Goal: Task Accomplishment & Management: Complete application form

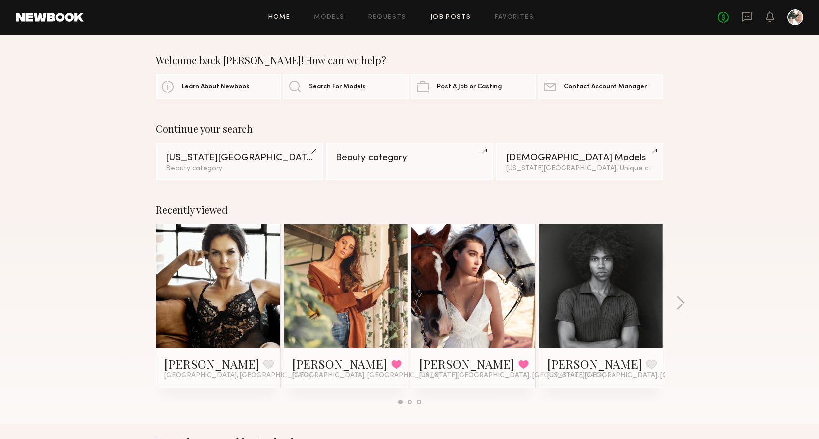
click at [452, 16] on link "Job Posts" at bounding box center [450, 17] width 41 height 6
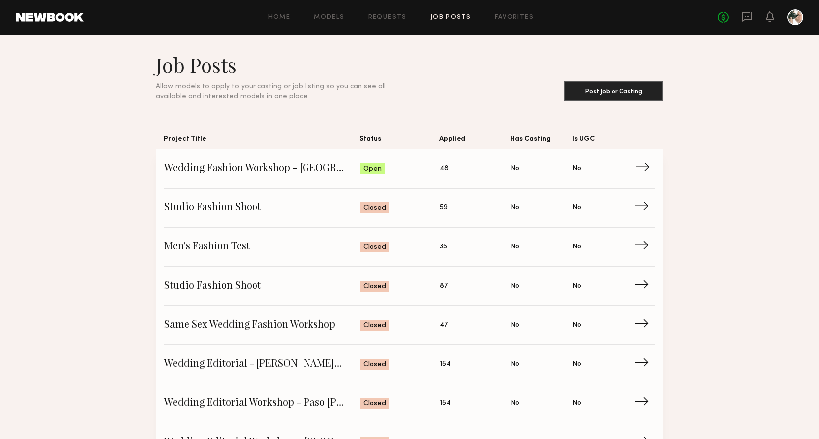
click at [412, 163] on span "Status: Open" at bounding box center [401, 168] width 80 height 15
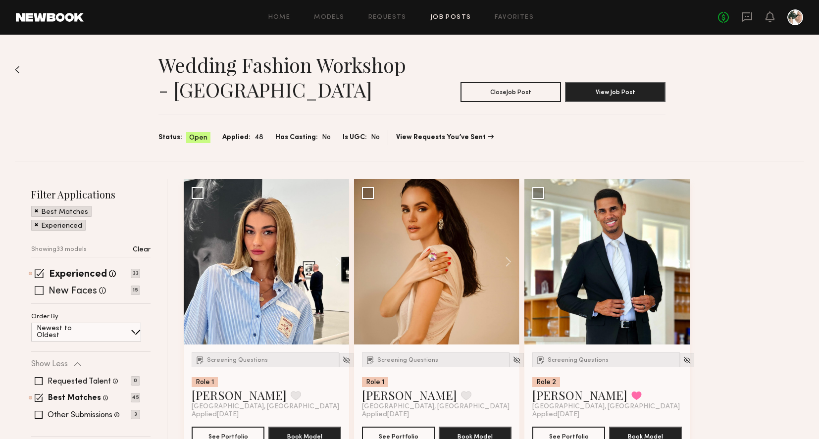
click at [71, 291] on label "New Faces" at bounding box center [73, 292] width 49 height 10
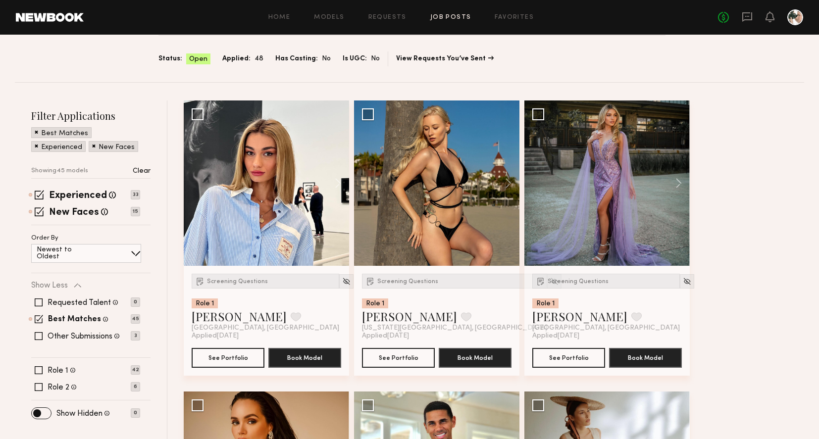
scroll to position [90, 0]
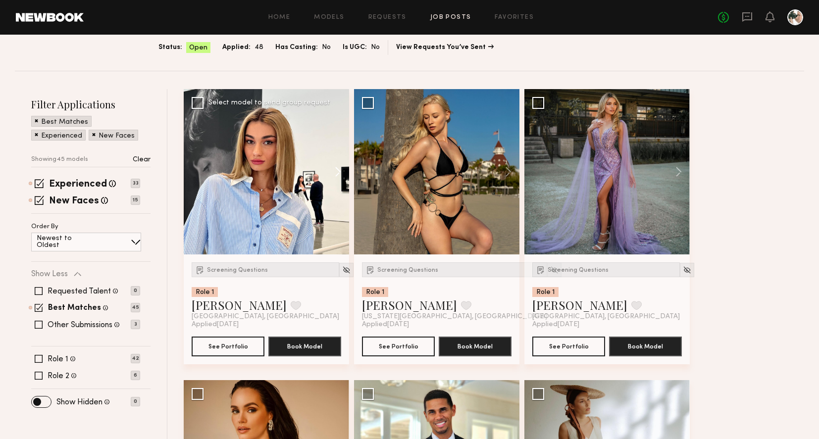
click at [336, 176] on button at bounding box center [333, 171] width 32 height 165
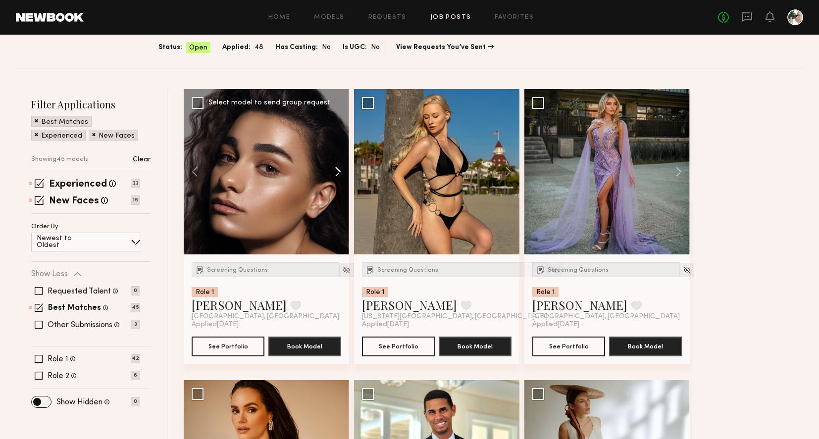
click at [336, 176] on button at bounding box center [333, 171] width 32 height 165
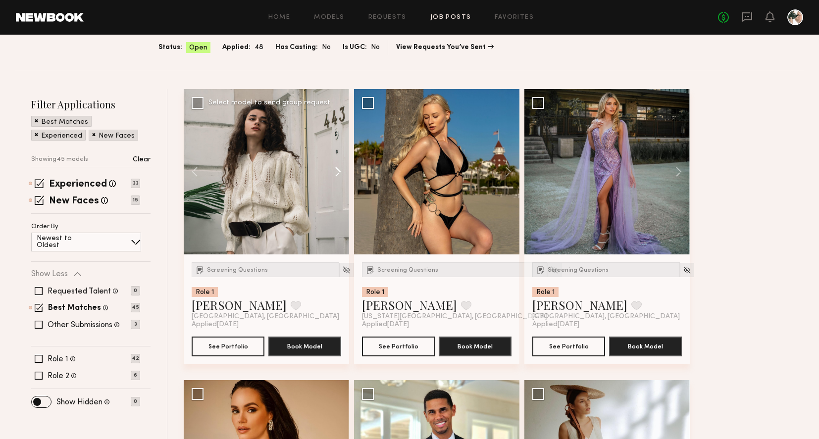
click at [336, 176] on button at bounding box center [333, 171] width 32 height 165
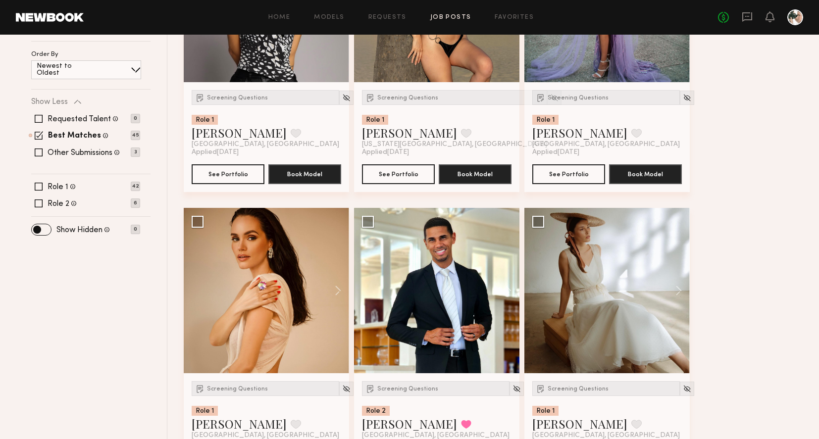
scroll to position [291, 0]
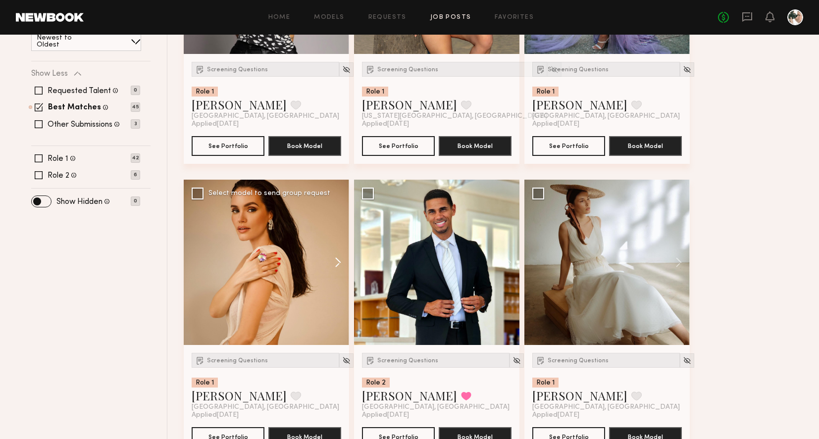
click at [336, 262] on button at bounding box center [333, 262] width 32 height 165
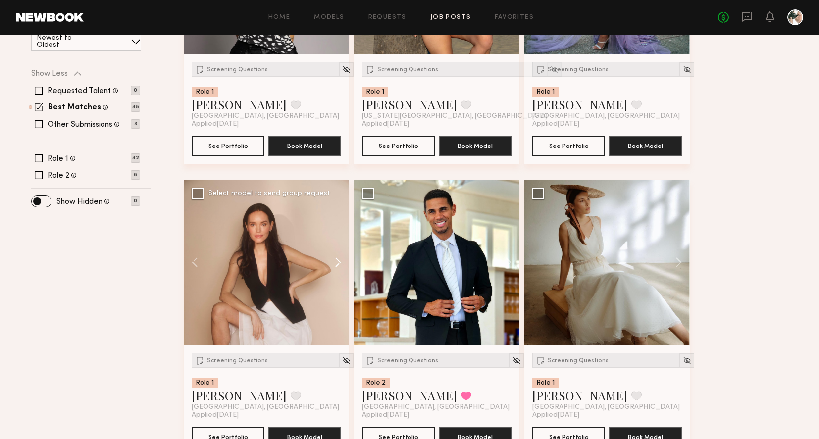
click at [336, 262] on button at bounding box center [333, 262] width 32 height 165
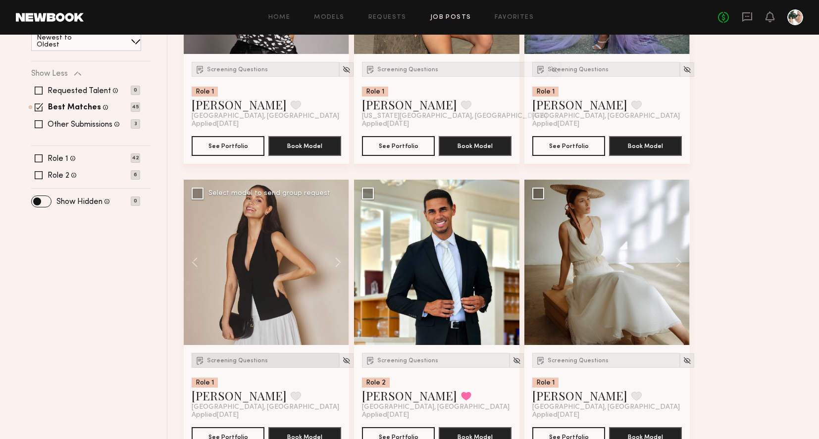
click at [232, 357] on div "Screening Questions" at bounding box center [266, 360] width 148 height 15
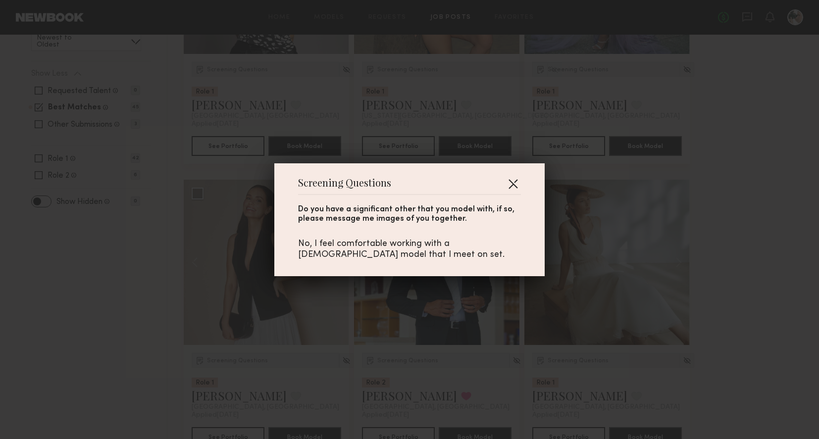
click at [516, 182] on button "button" at bounding box center [513, 184] width 16 height 16
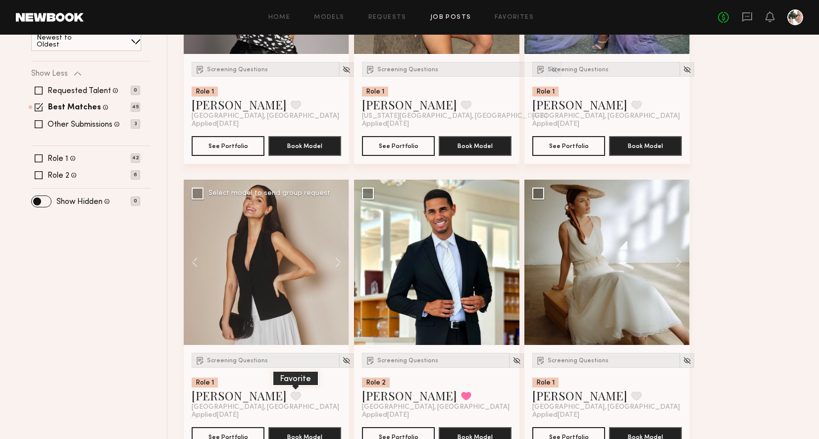
click at [291, 397] on button at bounding box center [296, 396] width 10 height 9
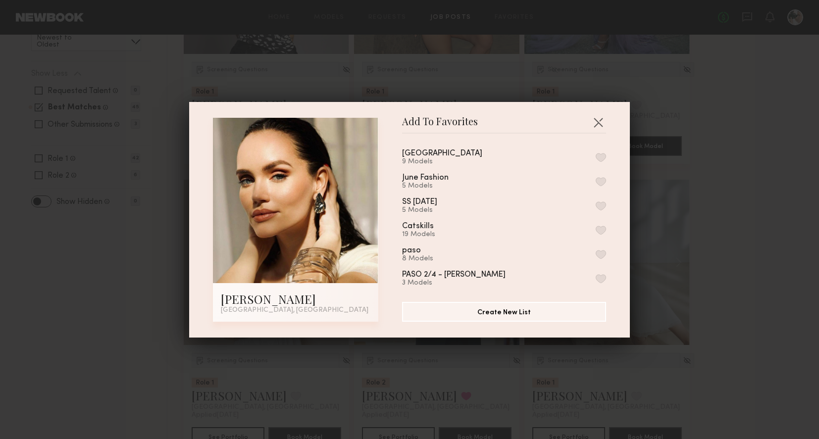
click at [601, 158] on button "button" at bounding box center [601, 157] width 10 height 9
click at [705, 104] on div "Add To Favorites [PERSON_NAME] [GEOGRAPHIC_DATA], [GEOGRAPHIC_DATA] Add To Favo…" at bounding box center [409, 219] width 819 height 439
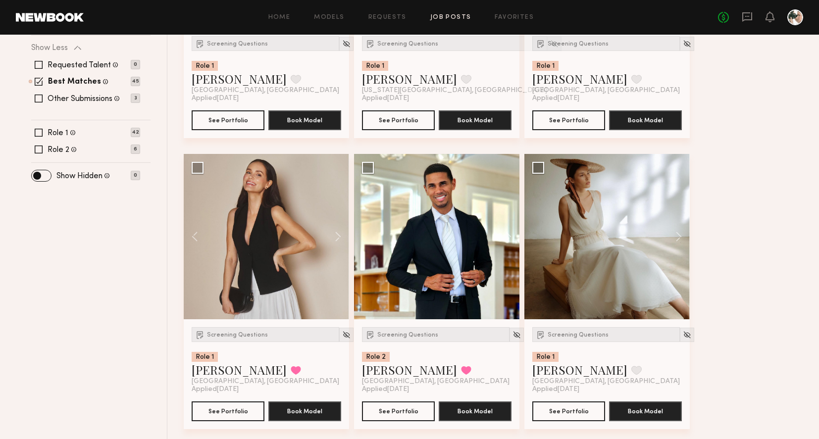
scroll to position [329, 0]
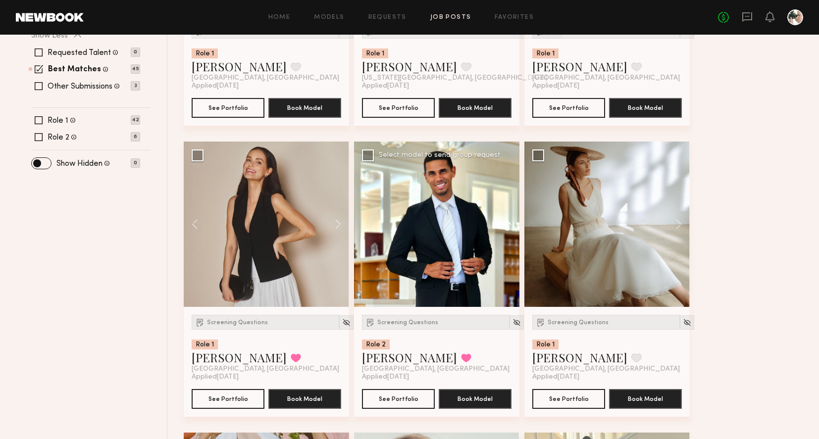
click at [510, 222] on button at bounding box center [504, 224] width 32 height 165
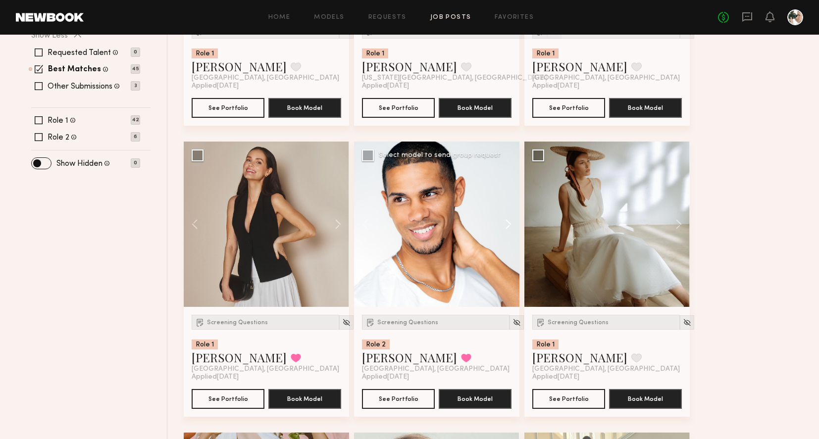
click at [510, 222] on button at bounding box center [504, 224] width 32 height 165
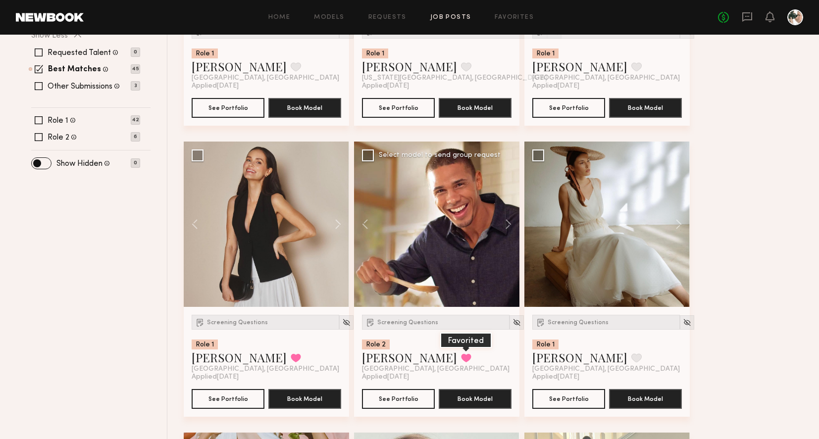
click at [461, 359] on button at bounding box center [466, 358] width 10 height 9
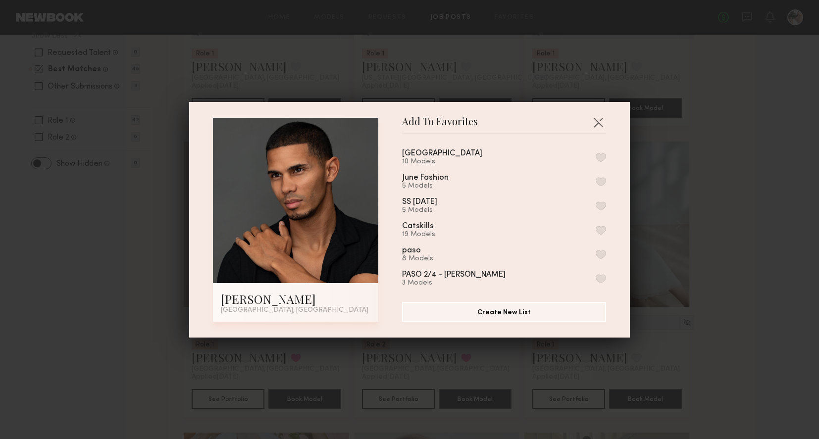
click at [602, 154] on button "button" at bounding box center [601, 157] width 10 height 9
click at [600, 123] on button "button" at bounding box center [598, 122] width 16 height 16
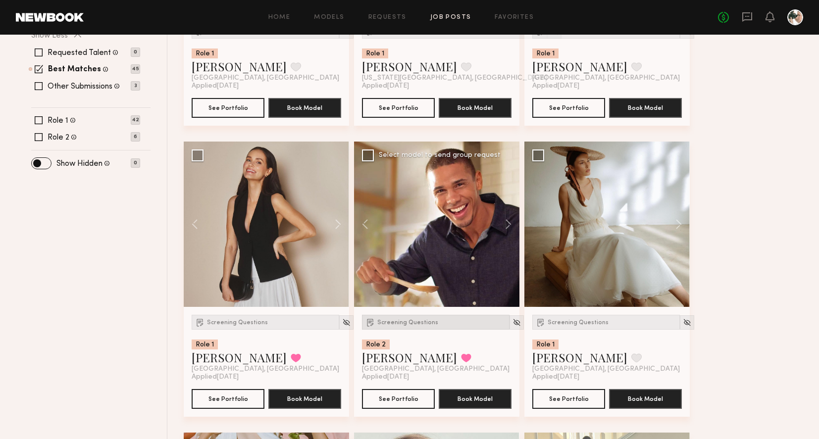
click at [423, 326] on div "Screening Questions" at bounding box center [436, 322] width 148 height 15
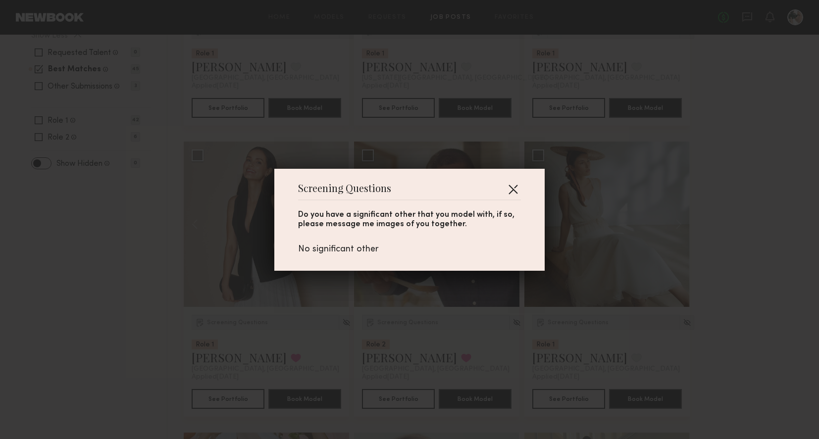
click at [514, 192] on button "button" at bounding box center [513, 189] width 16 height 16
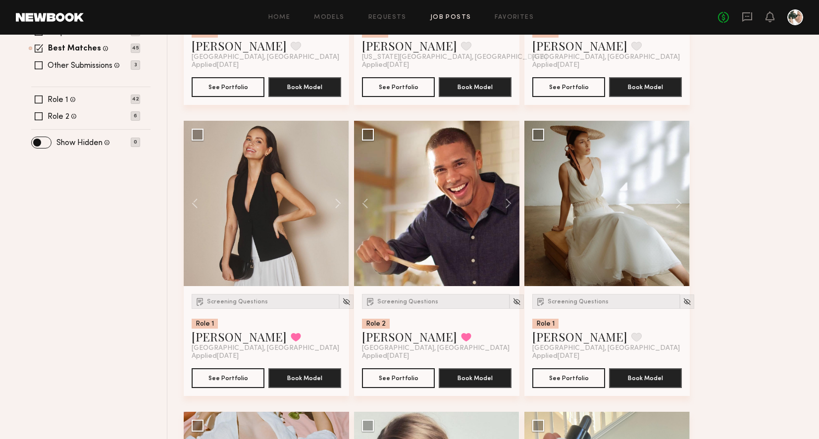
scroll to position [350, 0]
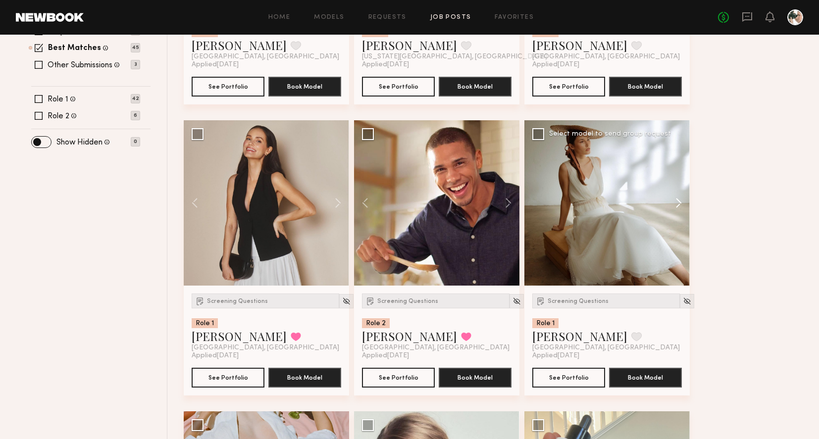
click at [681, 206] on button at bounding box center [674, 202] width 32 height 165
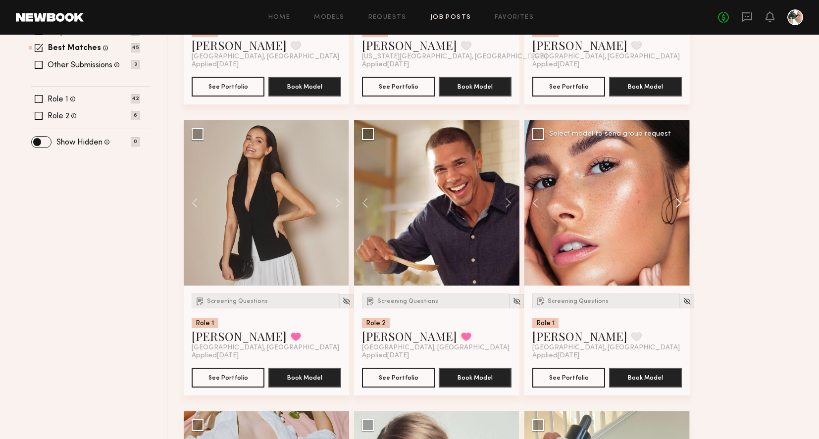
click at [681, 206] on button at bounding box center [674, 202] width 32 height 165
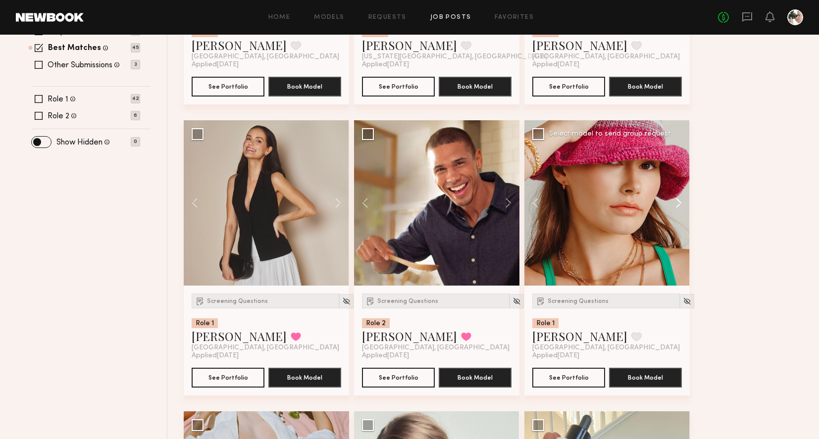
click at [681, 206] on button at bounding box center [674, 202] width 32 height 165
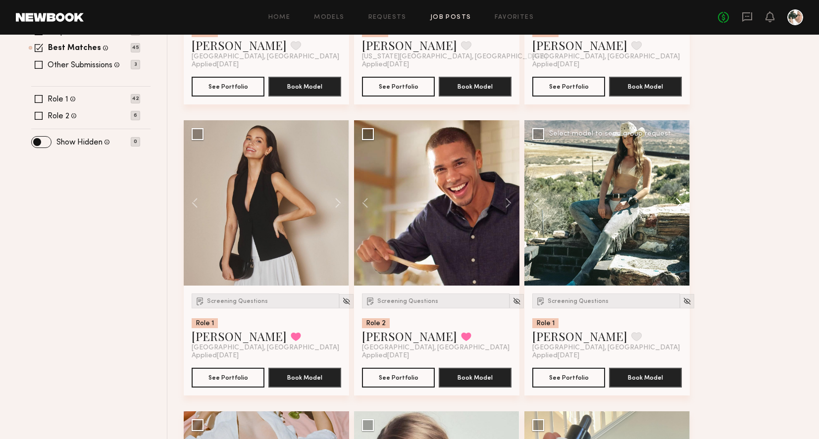
click at [681, 206] on button at bounding box center [674, 202] width 32 height 165
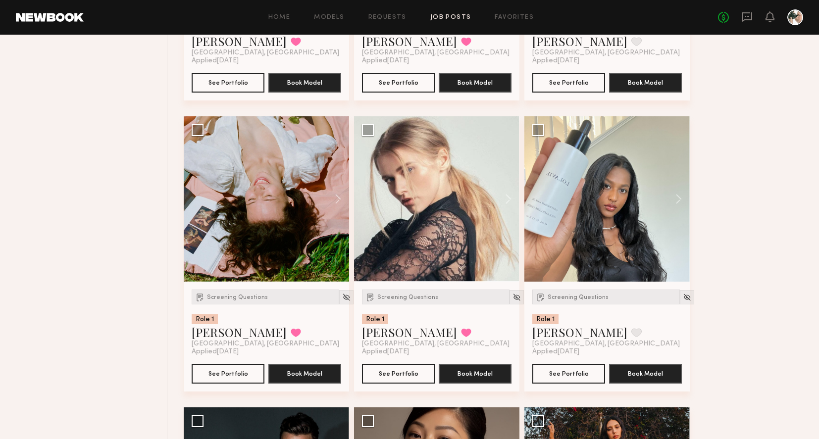
scroll to position [646, 0]
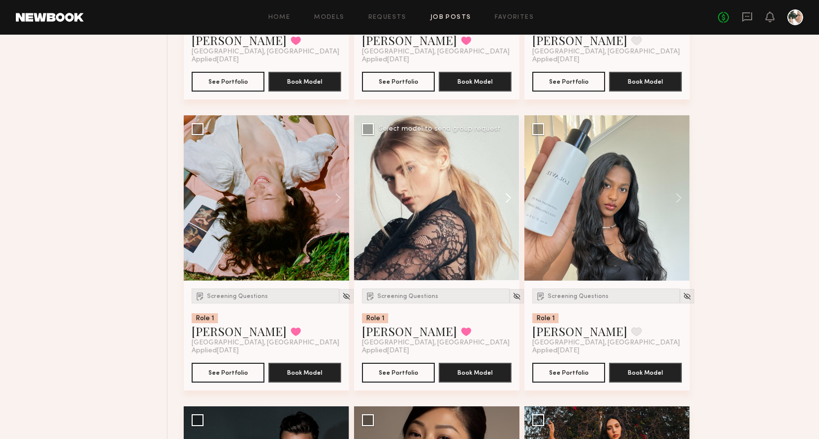
click at [511, 196] on button at bounding box center [504, 197] width 32 height 165
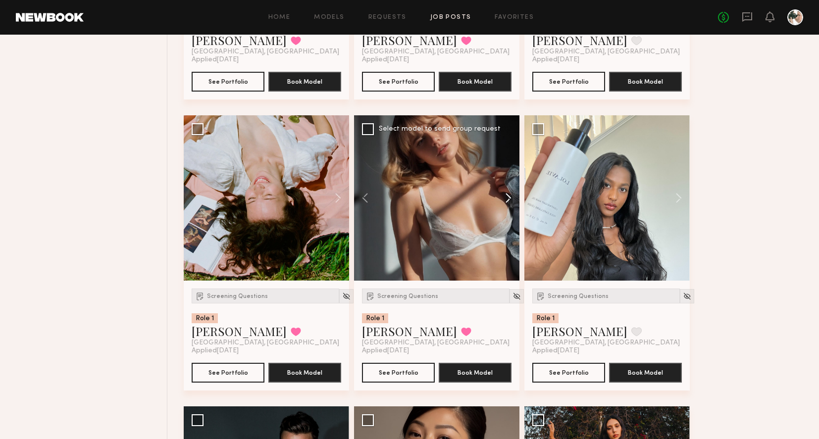
click at [511, 196] on button at bounding box center [504, 197] width 32 height 165
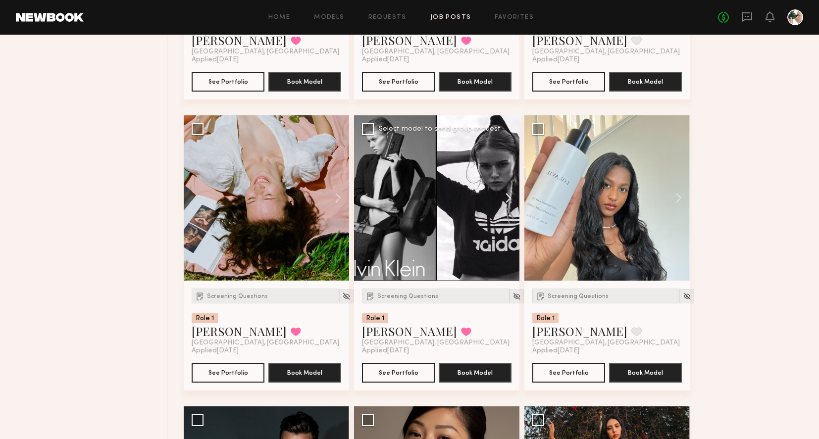
click at [511, 196] on button at bounding box center [504, 197] width 32 height 165
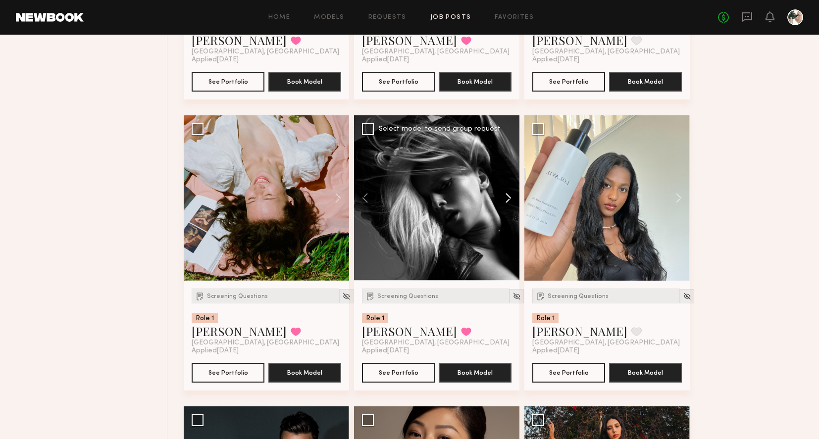
click at [511, 196] on button at bounding box center [504, 197] width 32 height 165
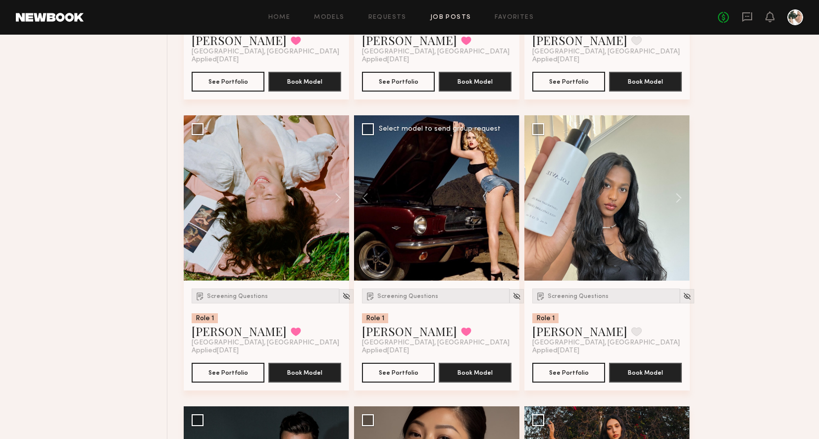
click at [511, 196] on div at bounding box center [436, 197] width 165 height 165
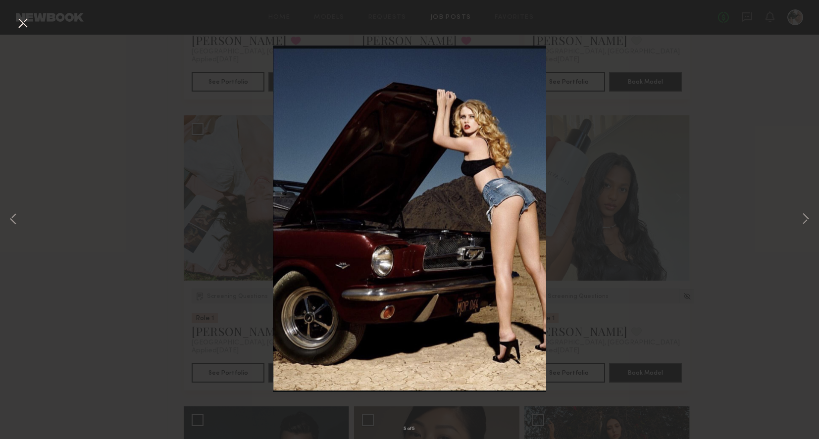
click at [26, 25] on button at bounding box center [23, 24] width 16 height 18
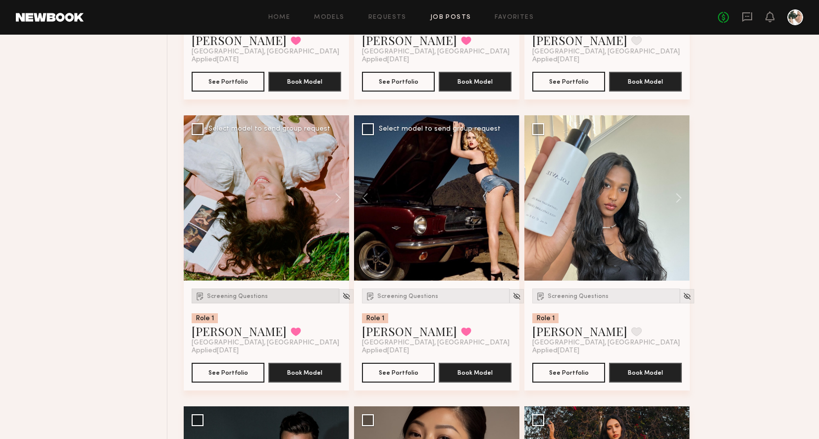
click at [247, 300] on div "Screening Questions" at bounding box center [266, 296] width 148 height 15
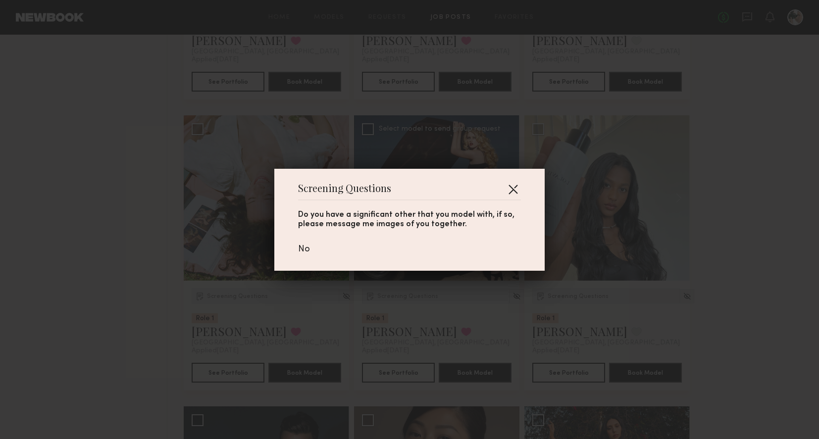
click at [516, 188] on button "button" at bounding box center [513, 189] width 16 height 16
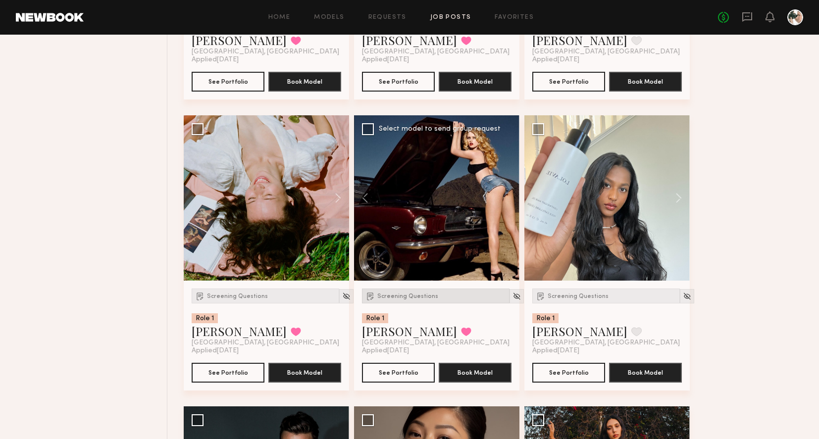
click at [416, 297] on span "Screening Questions" at bounding box center [407, 297] width 61 height 6
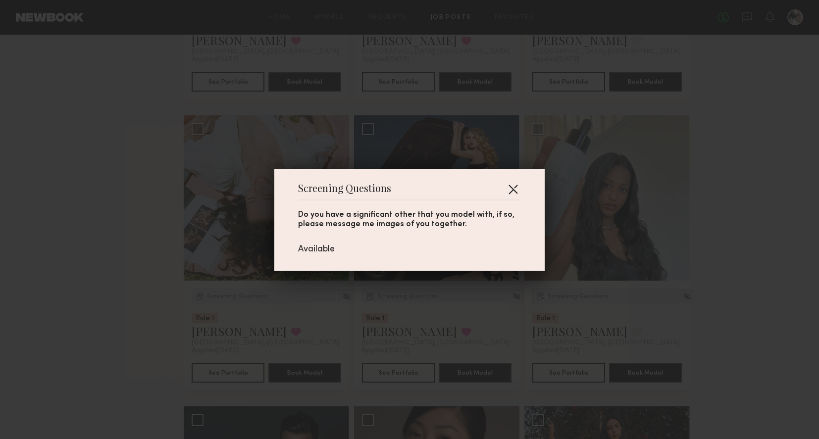
click at [516, 186] on button "button" at bounding box center [513, 189] width 16 height 16
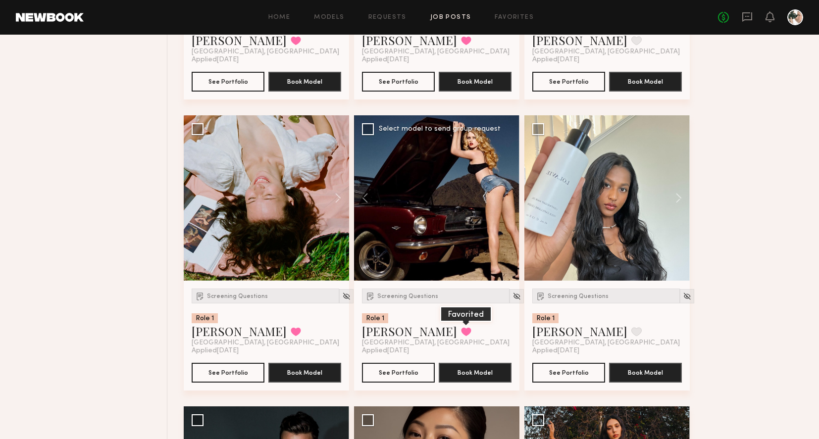
click at [461, 333] on button at bounding box center [466, 331] width 10 height 9
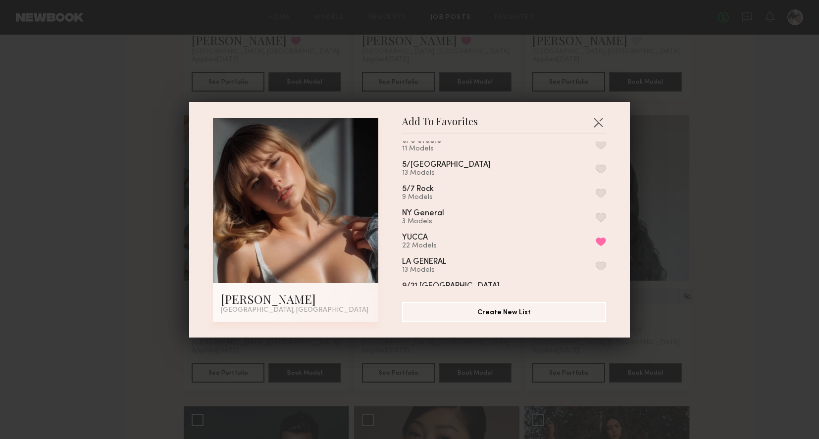
scroll to position [226, 0]
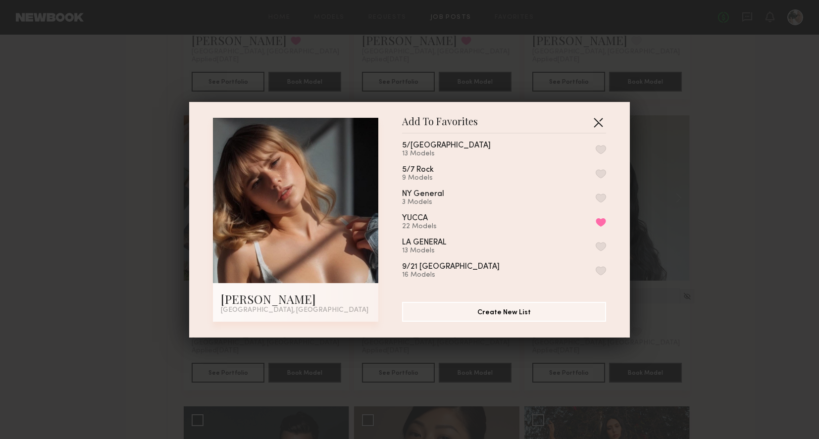
click at [601, 121] on button "button" at bounding box center [598, 122] width 16 height 16
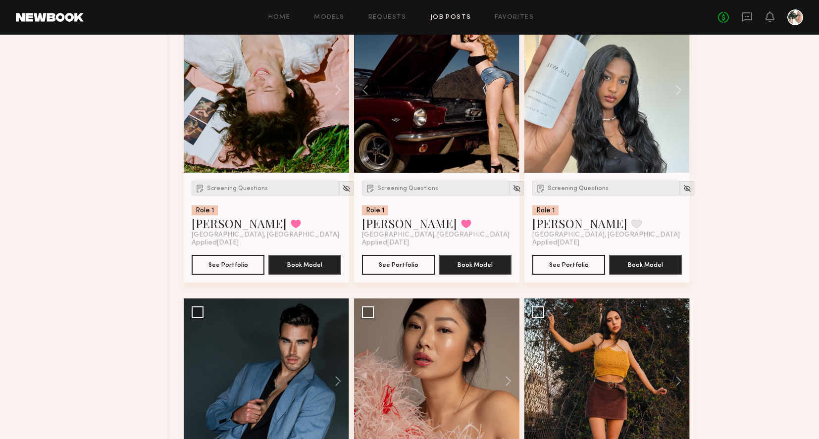
scroll to position [897, 0]
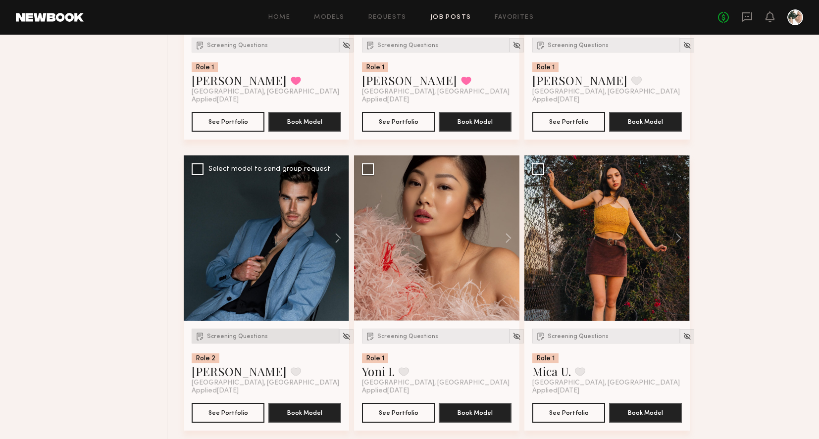
click at [254, 332] on div "Screening Questions" at bounding box center [266, 336] width 148 height 15
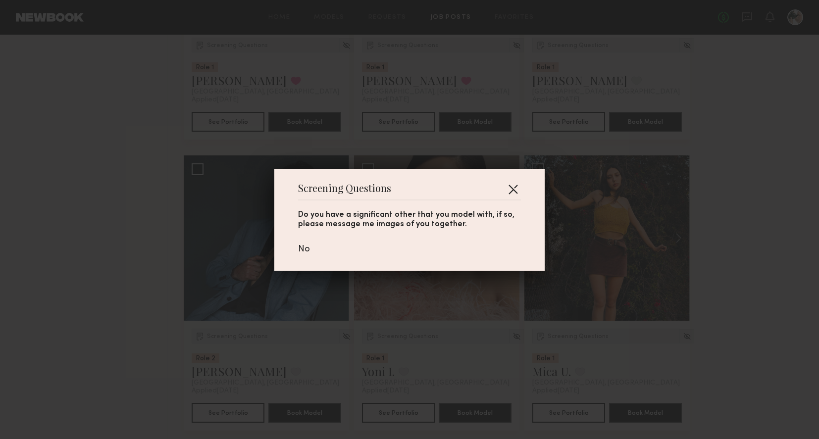
click at [515, 192] on button "button" at bounding box center [513, 189] width 16 height 16
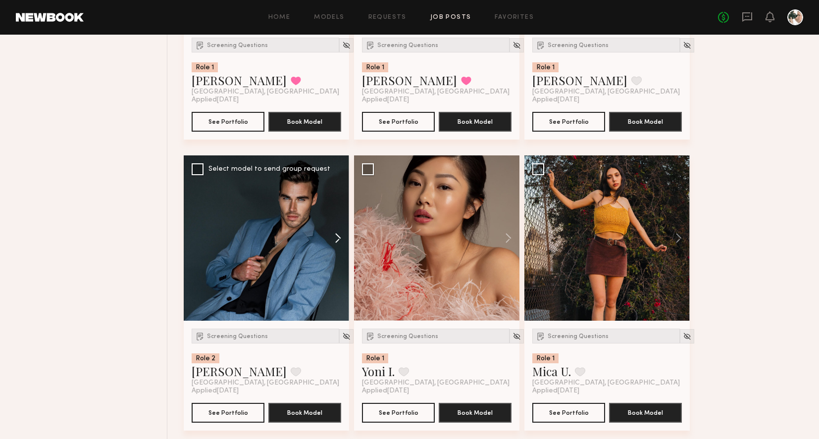
click at [338, 235] on button at bounding box center [333, 237] width 32 height 165
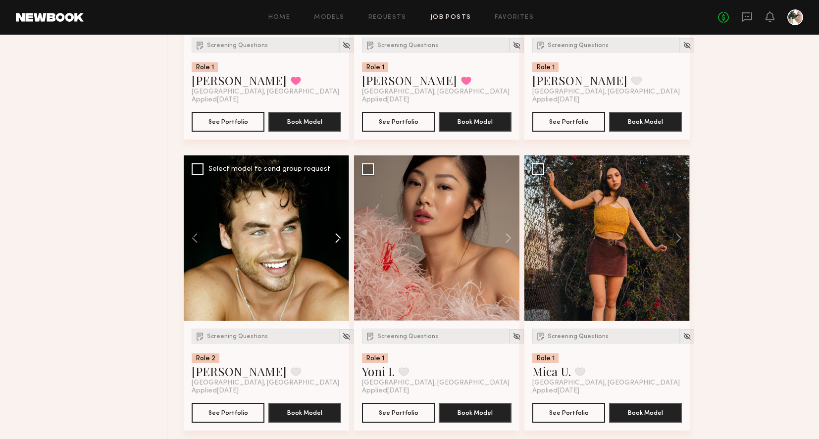
click at [338, 235] on button at bounding box center [333, 237] width 32 height 165
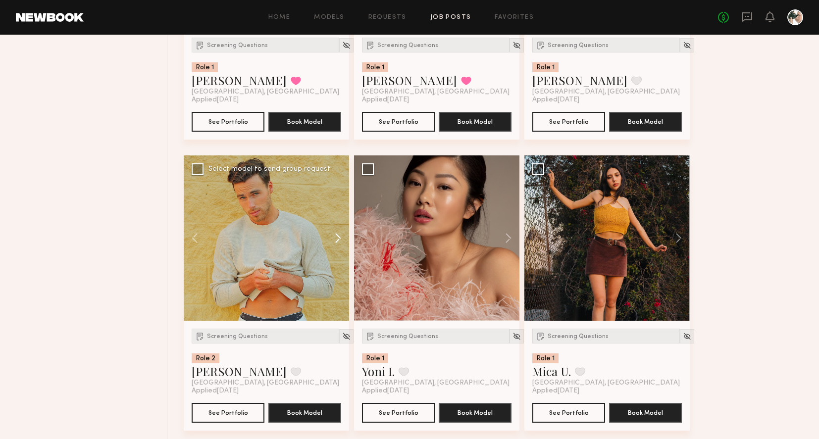
click at [338, 235] on button at bounding box center [333, 237] width 32 height 165
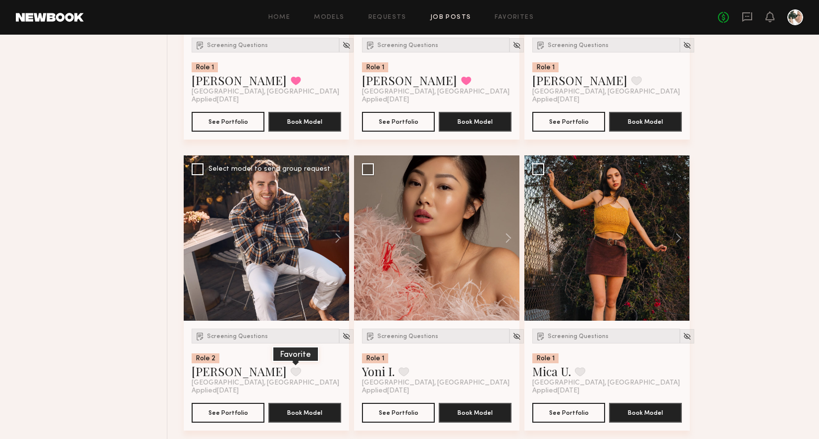
click at [291, 372] on button at bounding box center [296, 371] width 10 height 9
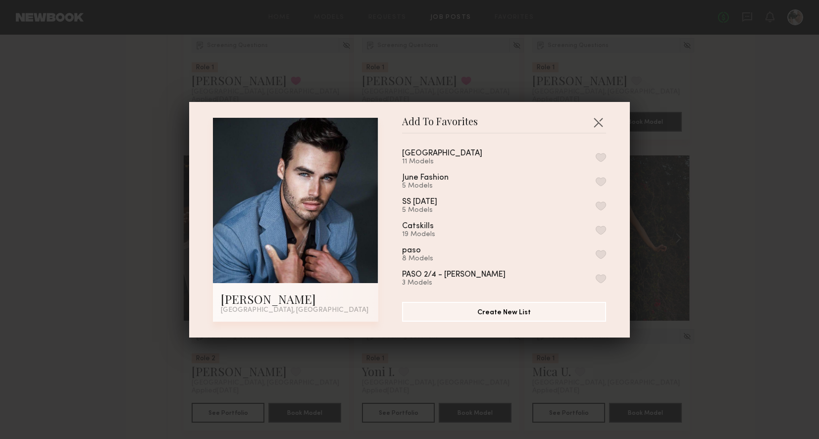
click at [599, 156] on button "button" at bounding box center [601, 157] width 10 height 9
click at [597, 122] on button "button" at bounding box center [598, 122] width 16 height 16
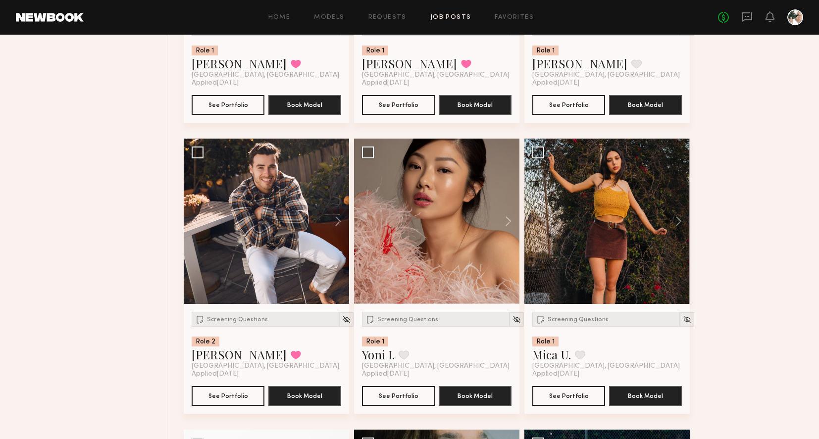
scroll to position [917, 0]
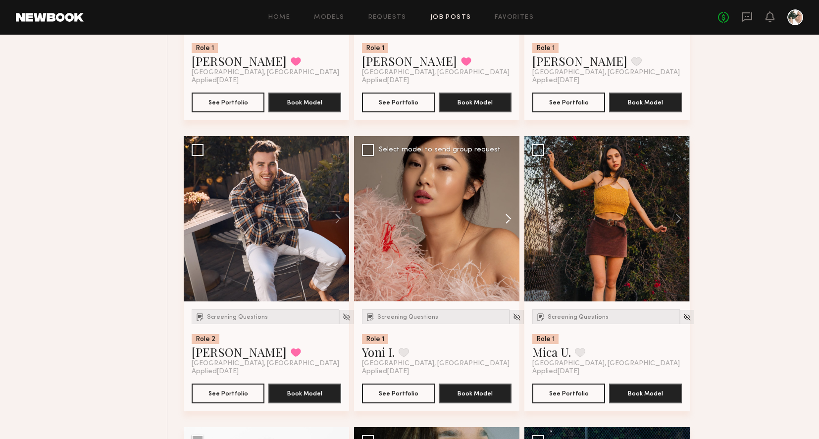
click at [512, 220] on button at bounding box center [504, 218] width 32 height 165
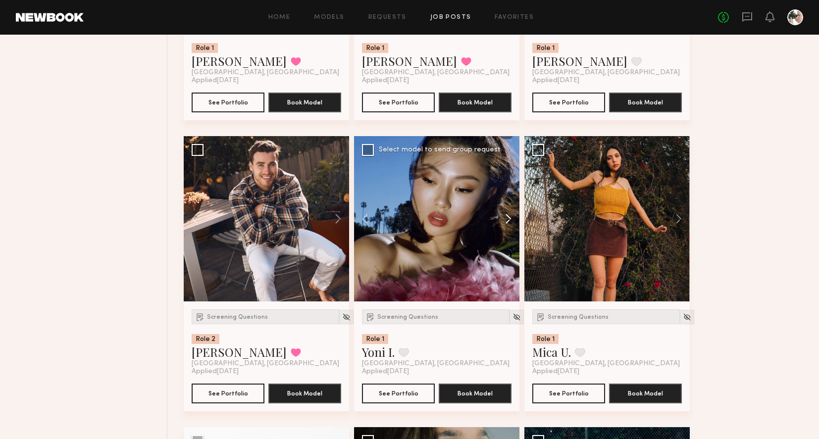
click at [512, 220] on button at bounding box center [504, 218] width 32 height 165
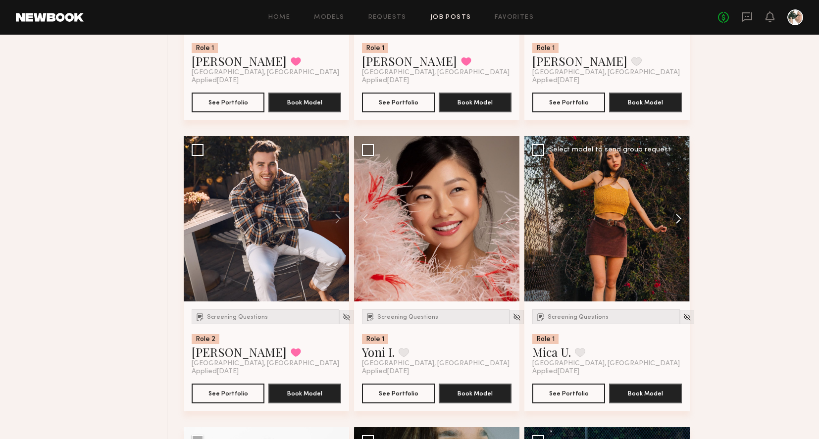
click at [678, 222] on button at bounding box center [674, 218] width 32 height 165
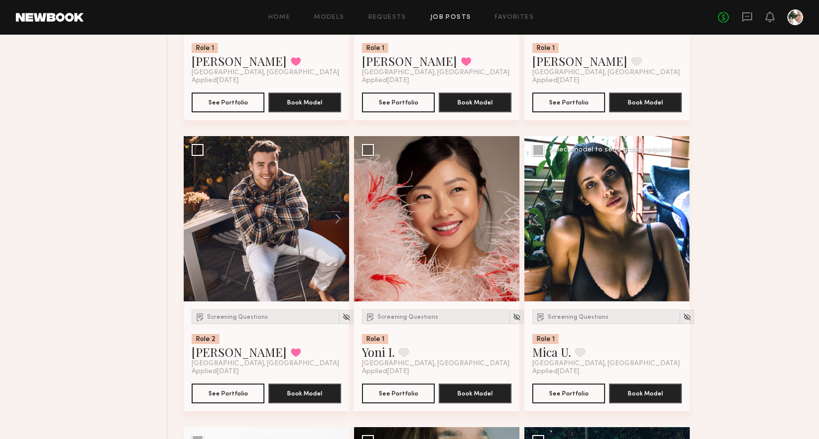
click at [678, 222] on button at bounding box center [674, 218] width 32 height 165
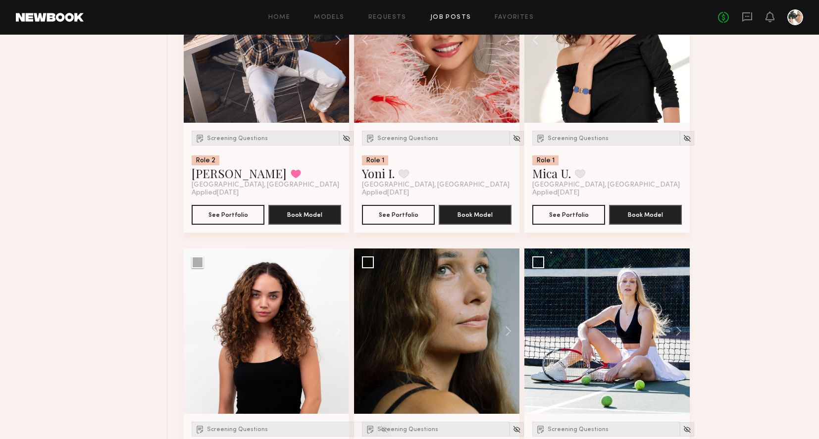
scroll to position [1138, 0]
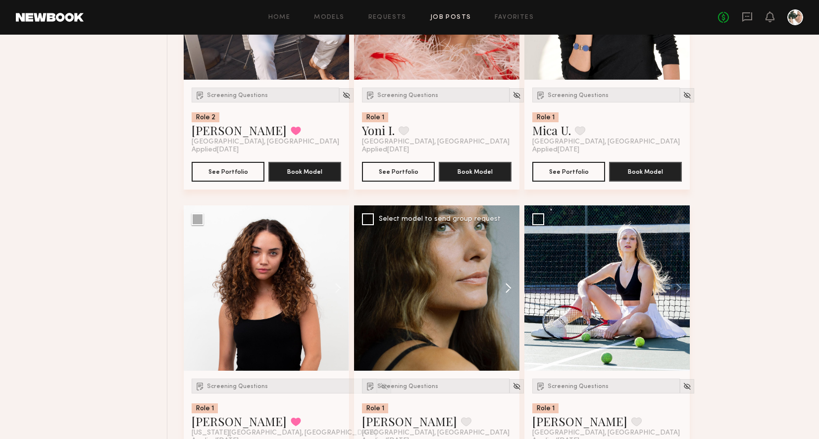
click at [511, 284] on button at bounding box center [504, 288] width 32 height 165
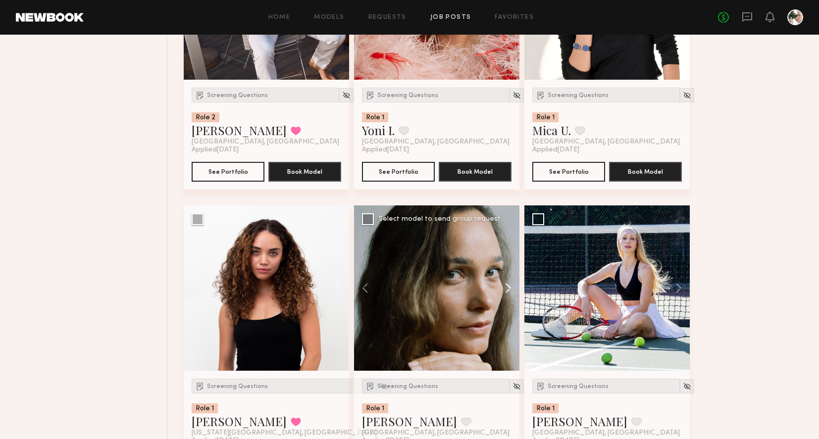
click at [511, 284] on button at bounding box center [504, 288] width 32 height 165
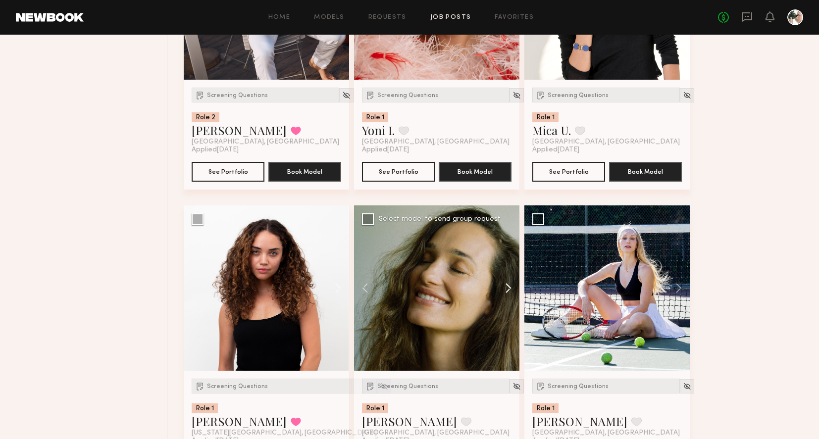
click at [511, 284] on button at bounding box center [504, 288] width 32 height 165
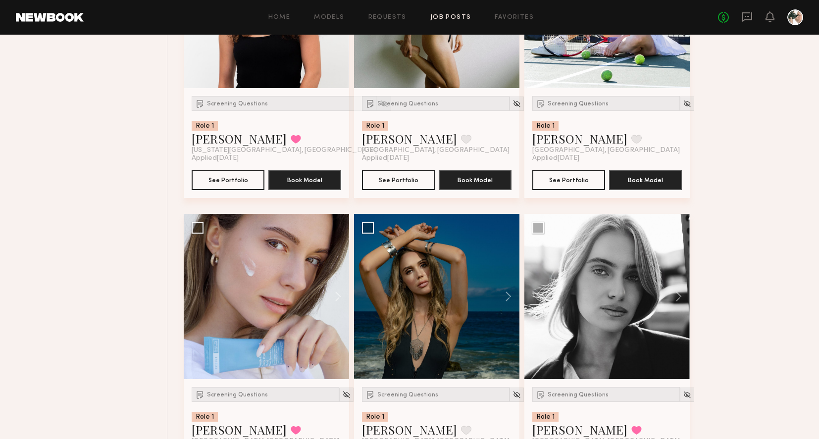
scroll to position [1479, 0]
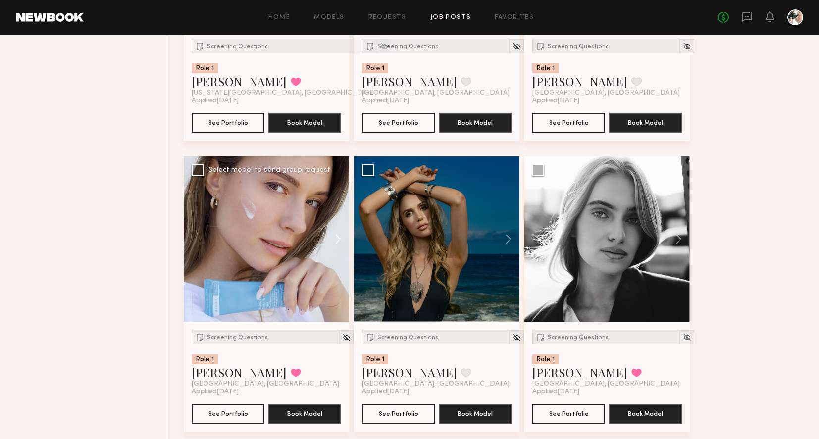
click at [335, 246] on button at bounding box center [333, 238] width 32 height 165
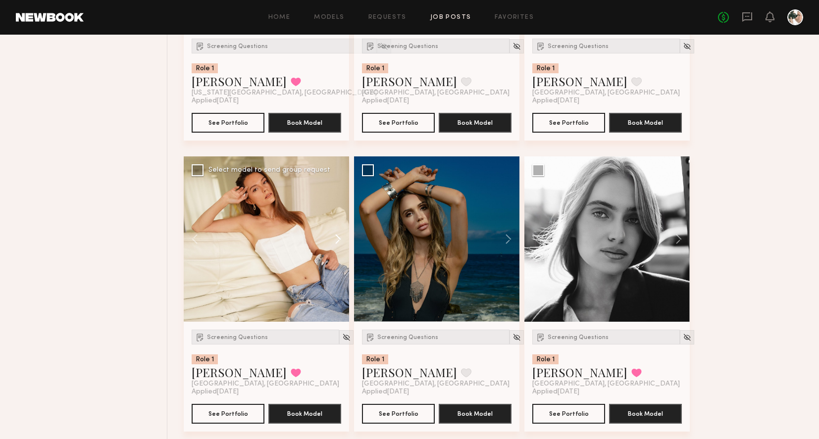
click at [335, 246] on button at bounding box center [333, 238] width 32 height 165
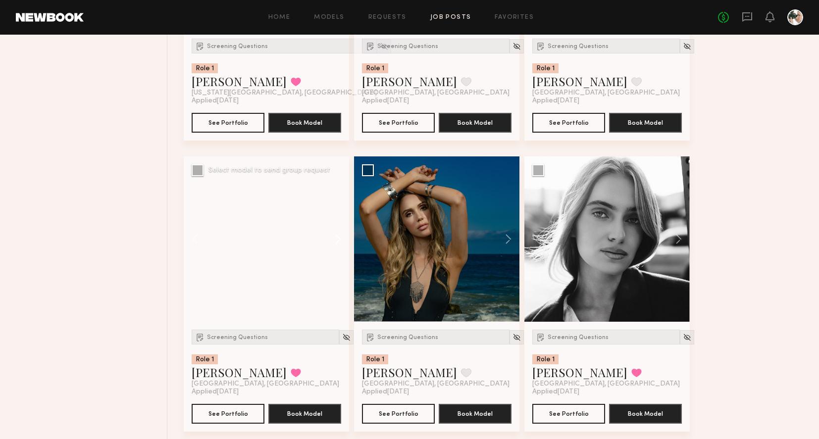
click at [335, 246] on button at bounding box center [333, 238] width 32 height 165
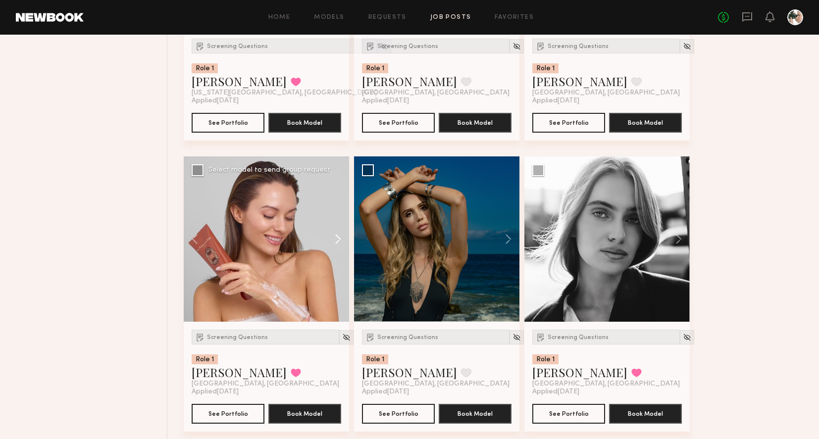
click at [335, 246] on button at bounding box center [333, 238] width 32 height 165
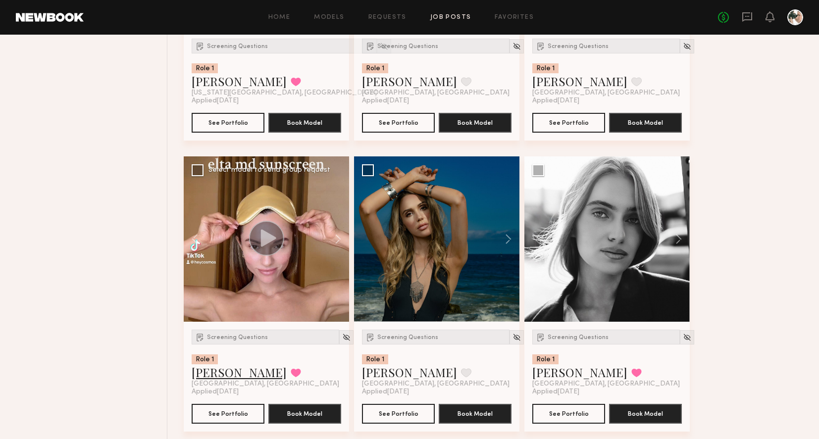
click at [248, 374] on link "[PERSON_NAME]" at bounding box center [239, 372] width 95 height 16
click at [291, 373] on button at bounding box center [296, 372] width 10 height 9
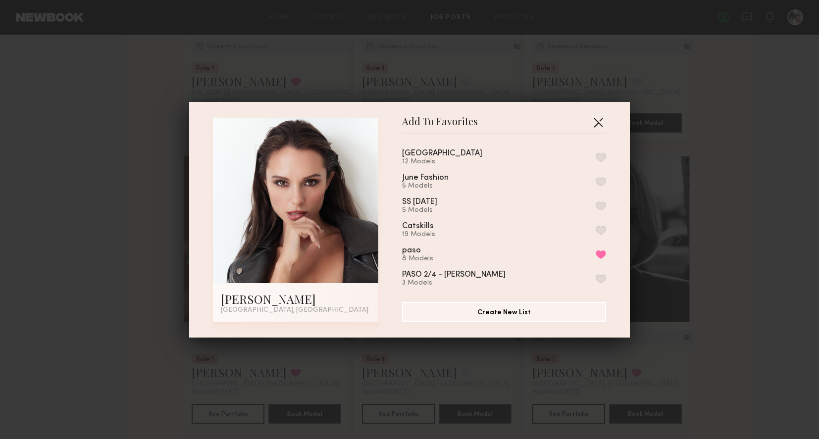
click at [603, 120] on button "button" at bounding box center [598, 122] width 16 height 16
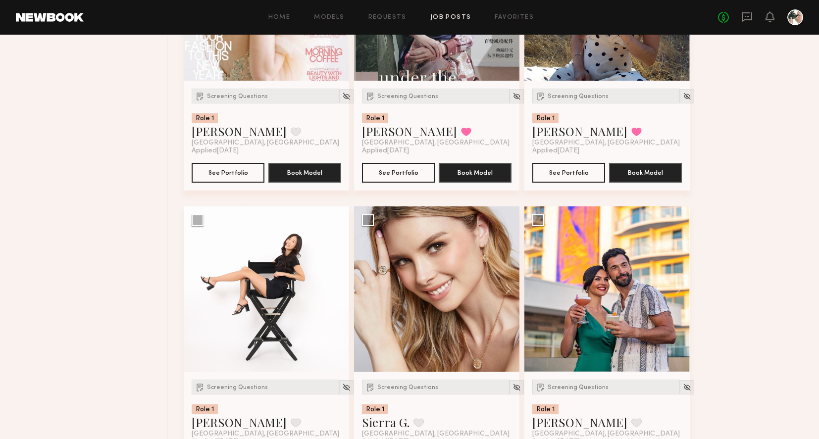
scroll to position [4111, 0]
